Goal: Task Accomplishment & Management: Use online tool/utility

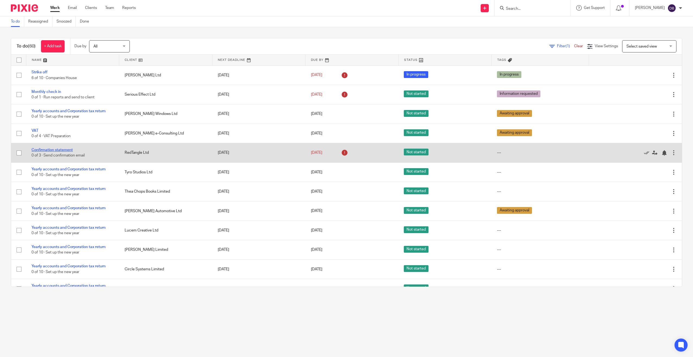
click at [60, 150] on link "Confirmation statement" at bounding box center [52, 150] width 41 height 4
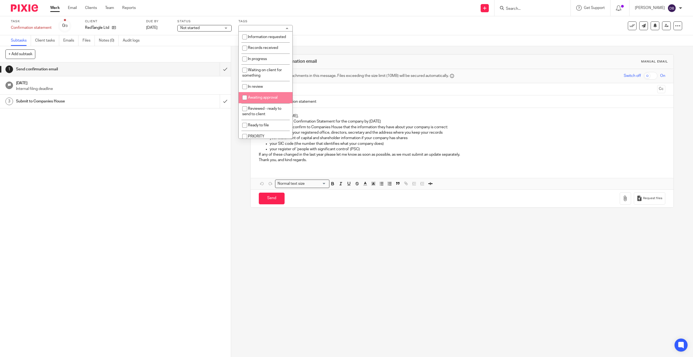
drag, startPoint x: 257, startPoint y: 109, endPoint x: 259, endPoint y: 104, distance: 5.2
click at [259, 104] on ul "Information requested Records received In progress Waiting on client for someth…" at bounding box center [266, 85] width 54 height 107
click at [249, 102] on input "checkbox" at bounding box center [245, 97] width 10 height 10
checkbox input "true"
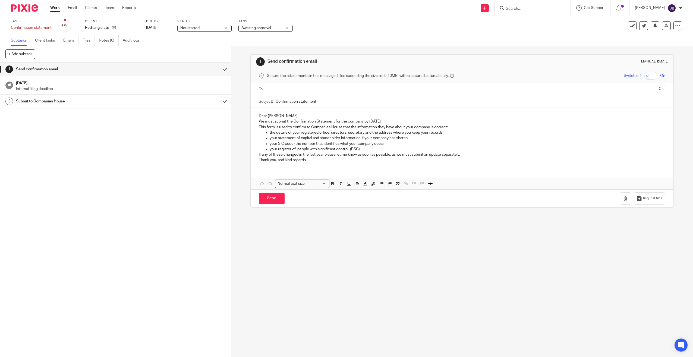
click at [24, 4] on div at bounding box center [22, 8] width 45 height 16
drag, startPoint x: 24, startPoint y: 4, endPoint x: 24, endPoint y: 7, distance: 3.0
click at [24, 7] on img at bounding box center [24, 7] width 27 height 7
